Goal: Find specific page/section: Find specific page/section

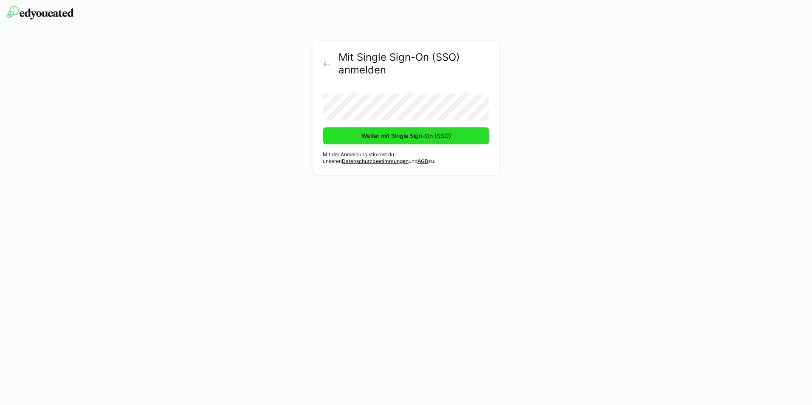
click at [379, 138] on span "Weiter mit Single Sign-On (SSO)" at bounding box center [406, 136] width 92 height 8
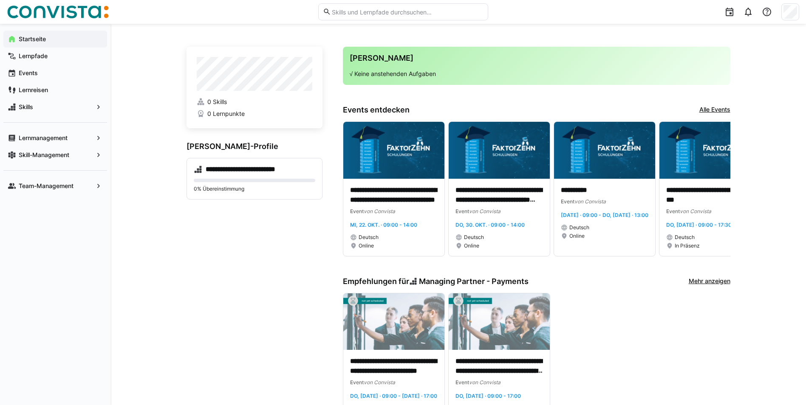
click at [286, 170] on h4 "**********" at bounding box center [255, 169] width 98 height 8
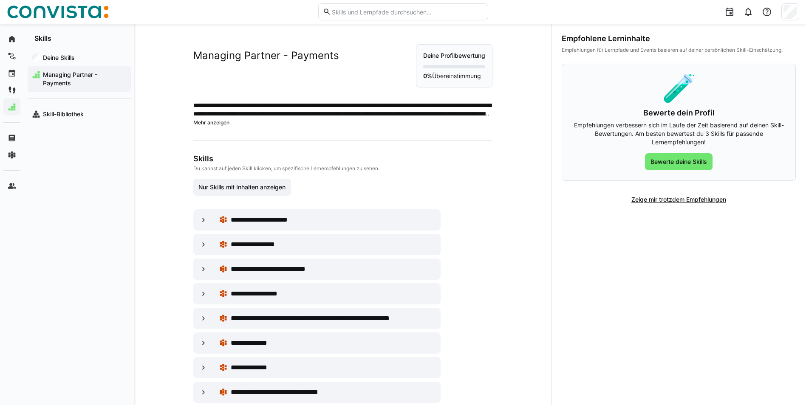
click at [199, 219] on eds-icon at bounding box center [203, 220] width 8 height 8
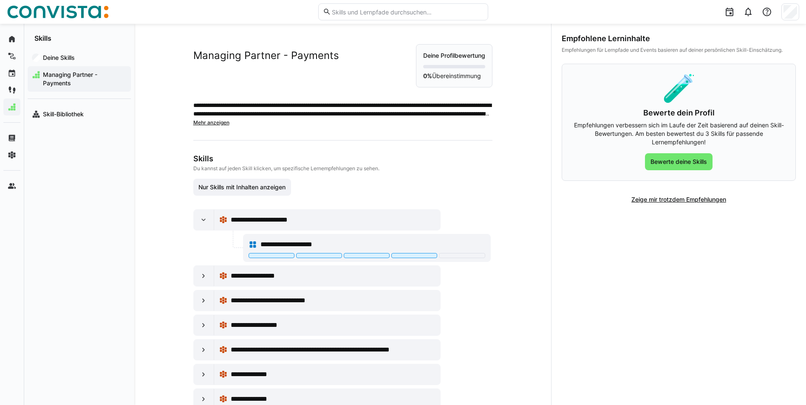
click at [201, 219] on eds-icon at bounding box center [203, 220] width 8 height 8
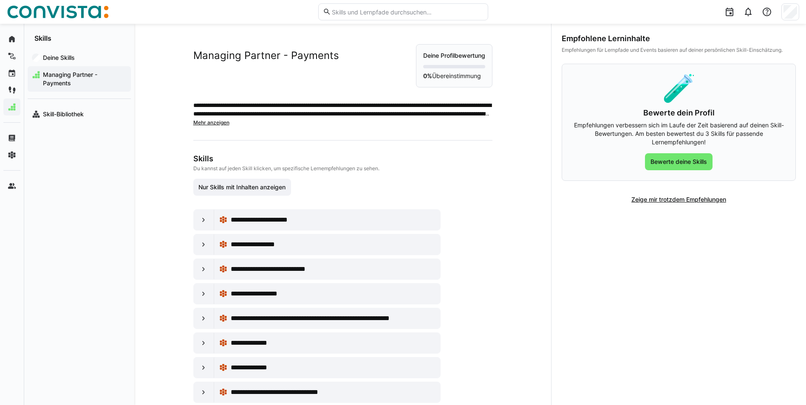
click at [0, 0] on app-navigation-label "Skill-Bibliothek" at bounding box center [0, 0] width 0 height 0
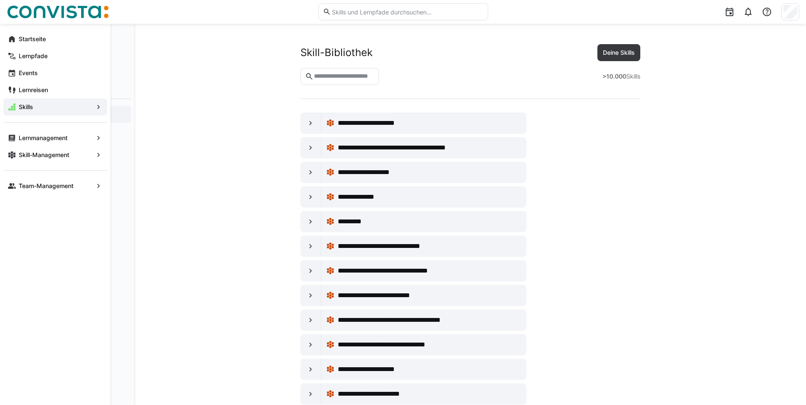
click at [0, 0] on app-navigation-label "Skill-Management" at bounding box center [0, 0] width 0 height 0
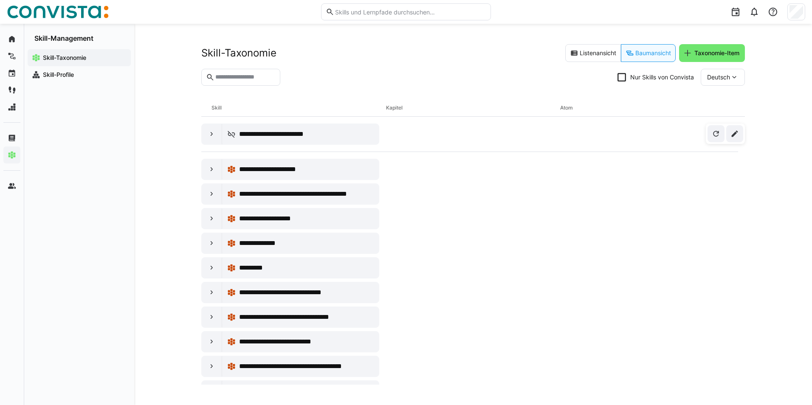
click at [0, 0] on app-navigation-label "Skill-Profile" at bounding box center [0, 0] width 0 height 0
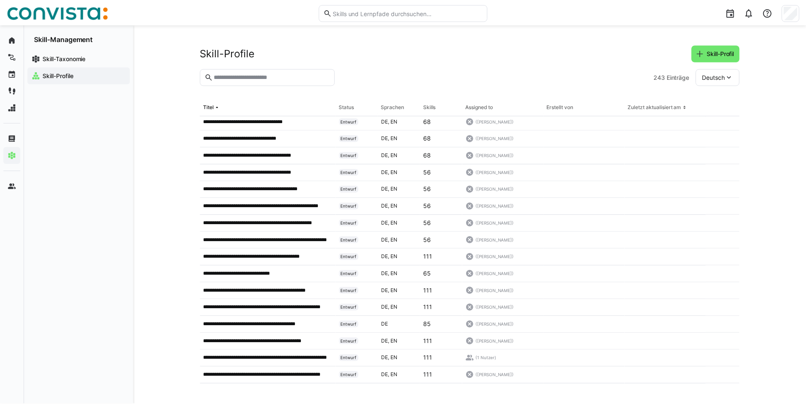
scroll to position [716, 0]
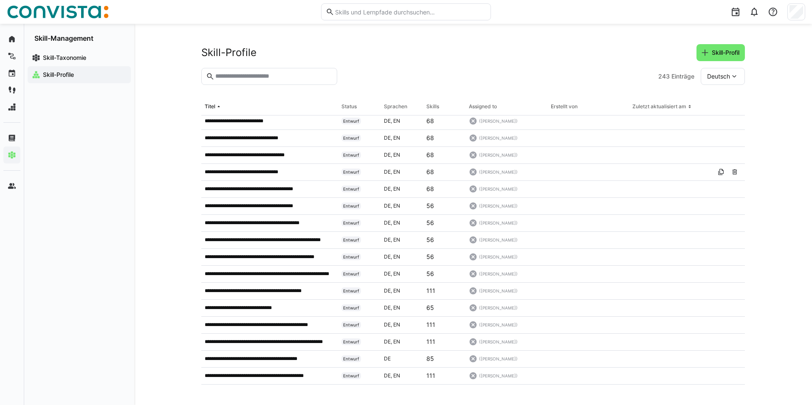
click at [278, 172] on p "**********" at bounding box center [251, 172] width 93 height 7
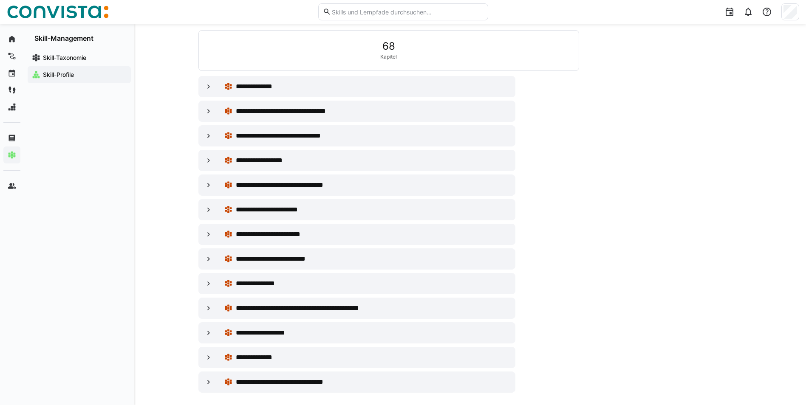
scroll to position [278, 0]
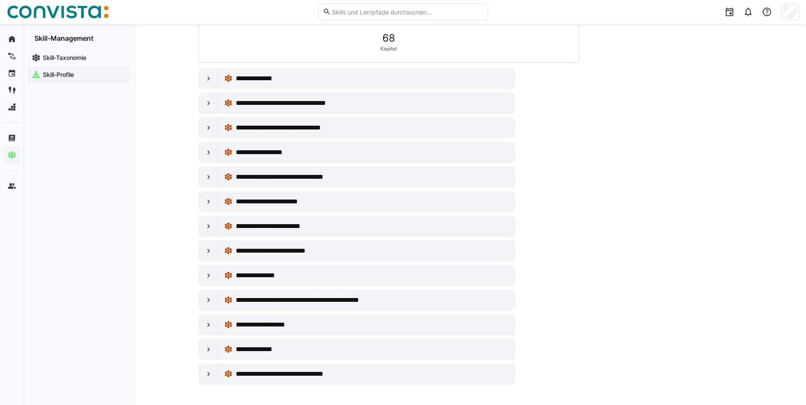
click at [209, 251] on eds-icon at bounding box center [208, 251] width 8 height 8
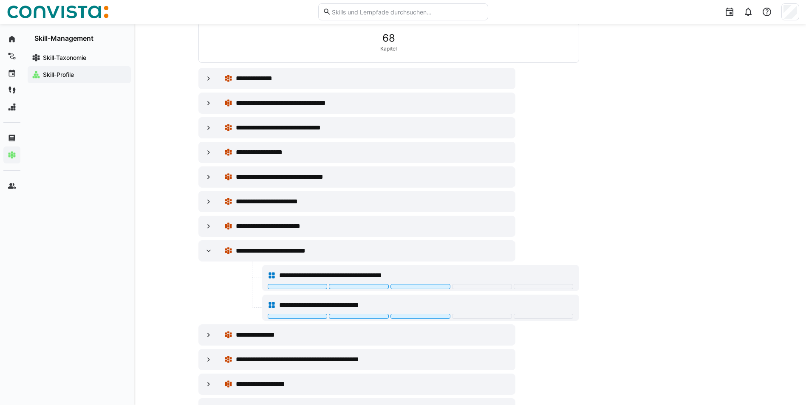
click at [210, 251] on eds-icon at bounding box center [208, 251] width 8 height 8
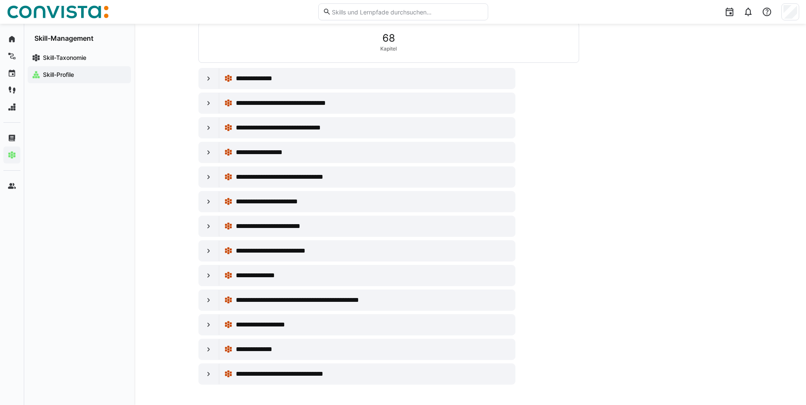
click at [207, 375] on eds-icon at bounding box center [208, 374] width 8 height 8
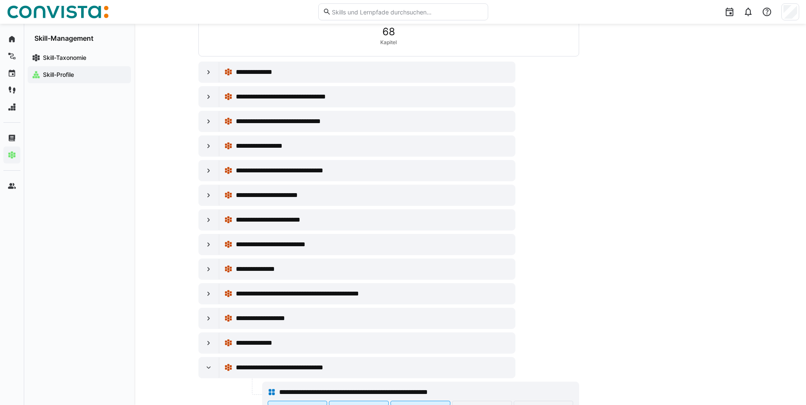
scroll to position [297, 0]
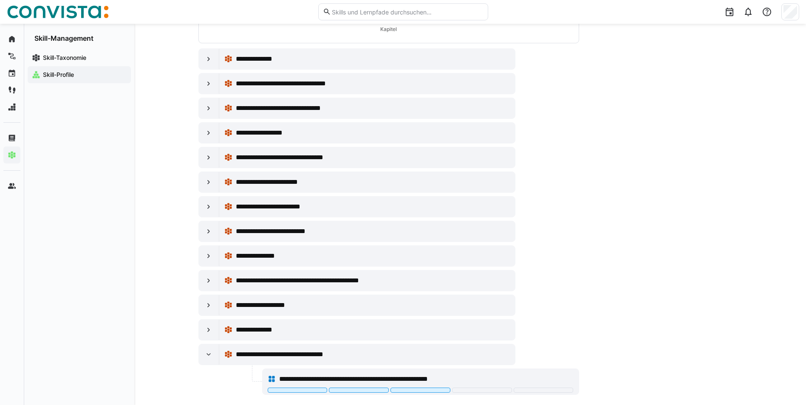
click at [210, 111] on eds-icon at bounding box center [208, 108] width 8 height 8
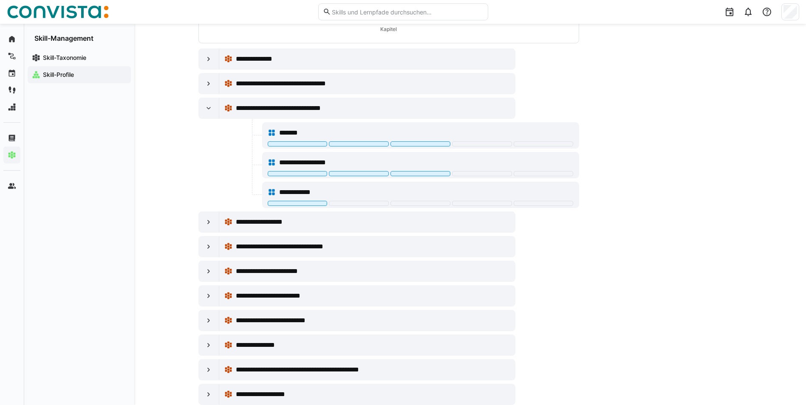
click at [211, 111] on eds-icon at bounding box center [208, 108] width 8 height 8
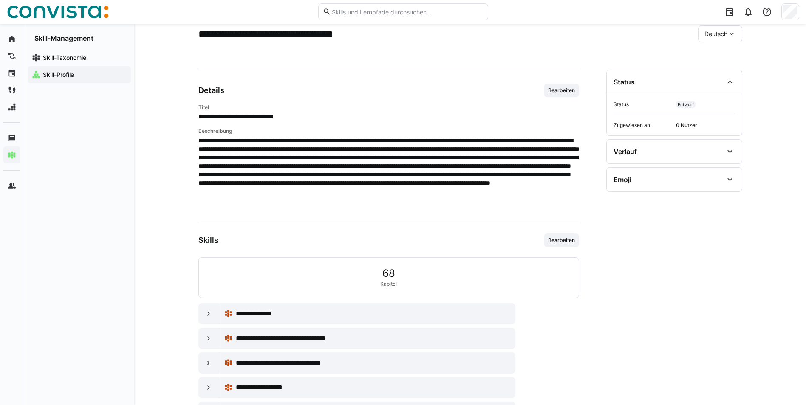
scroll to position [0, 0]
